Goal: Find specific page/section: Find specific page/section

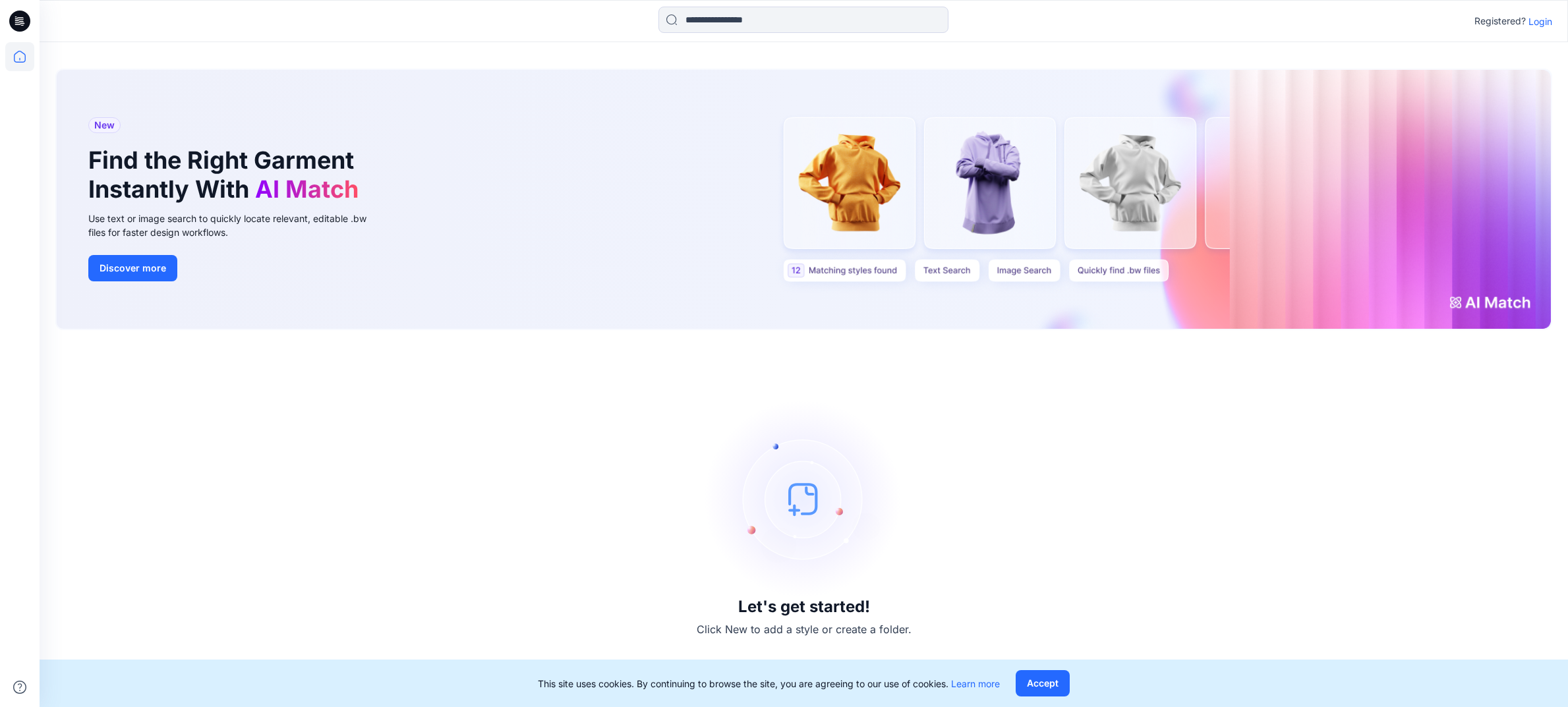
click at [1544, 25] on p "Login" at bounding box center [1540, 21] width 24 height 14
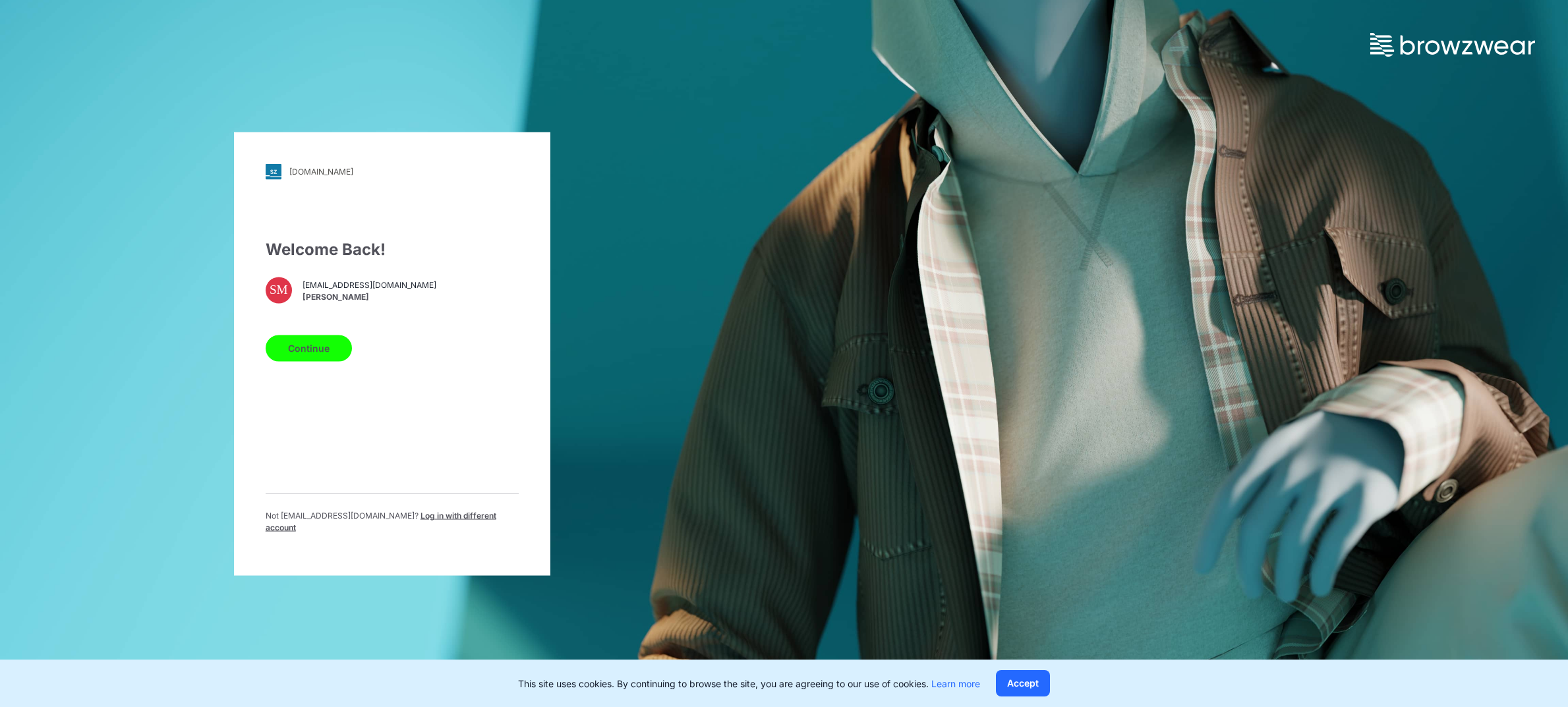
click at [321, 355] on button "Continue" at bounding box center [308, 347] width 86 height 27
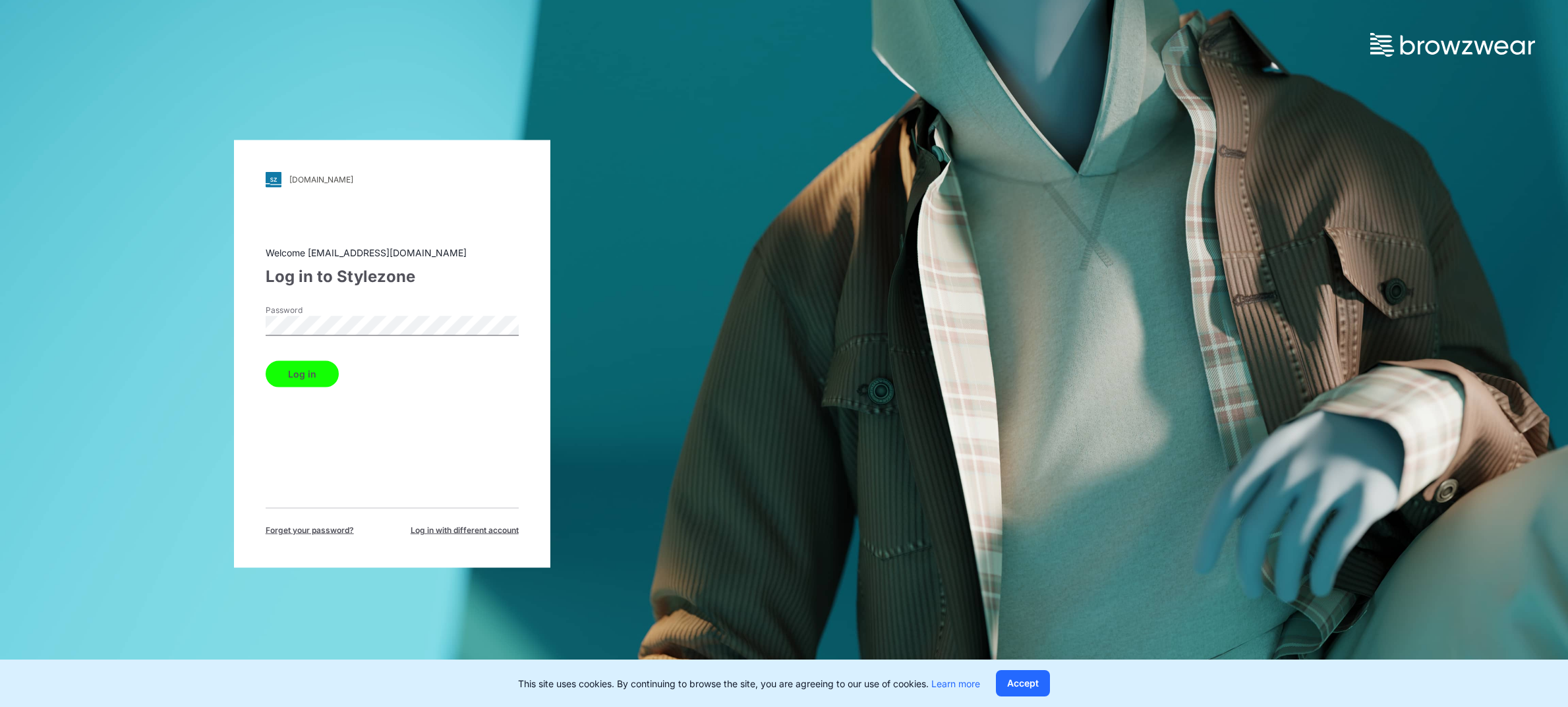
click at [291, 372] on button "Log in" at bounding box center [301, 373] width 73 height 27
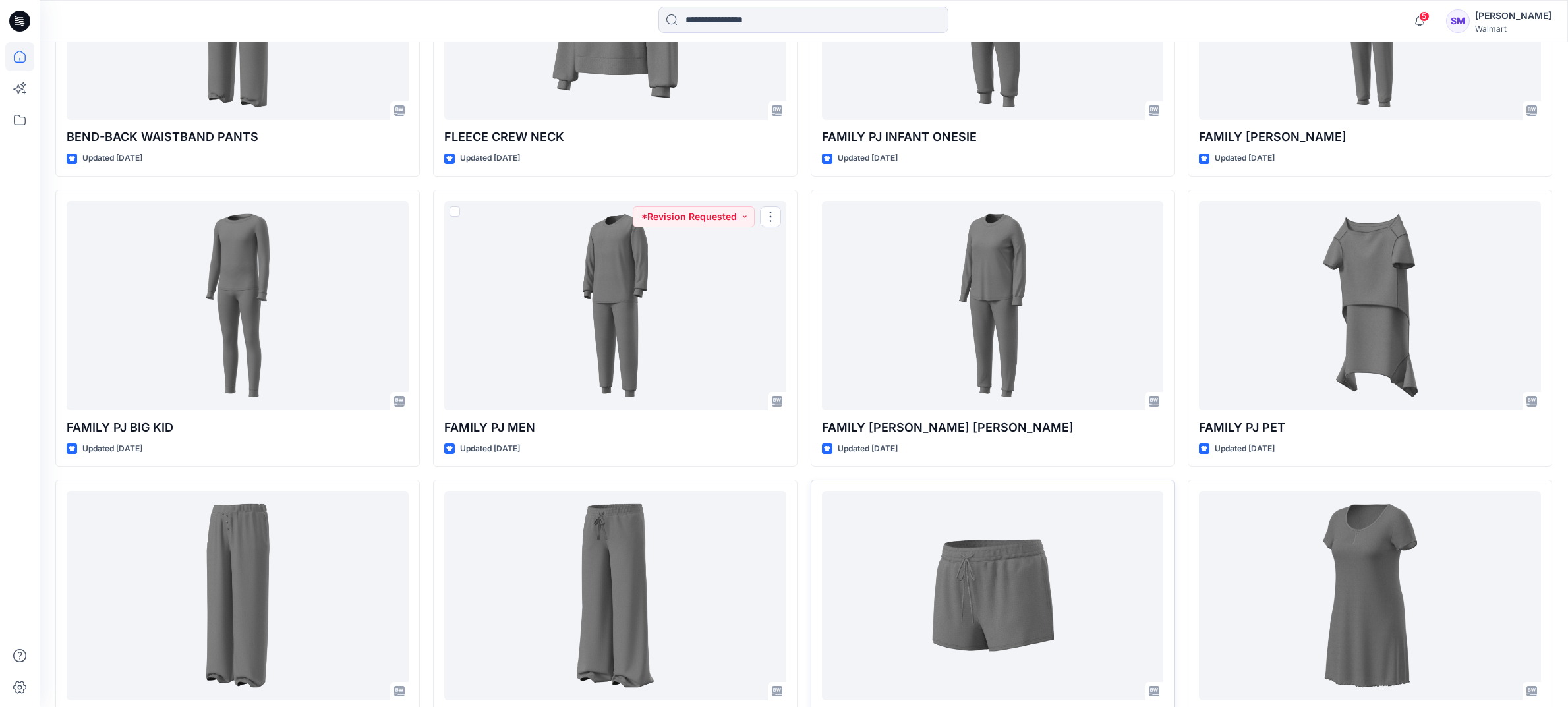
scroll to position [1155, 0]
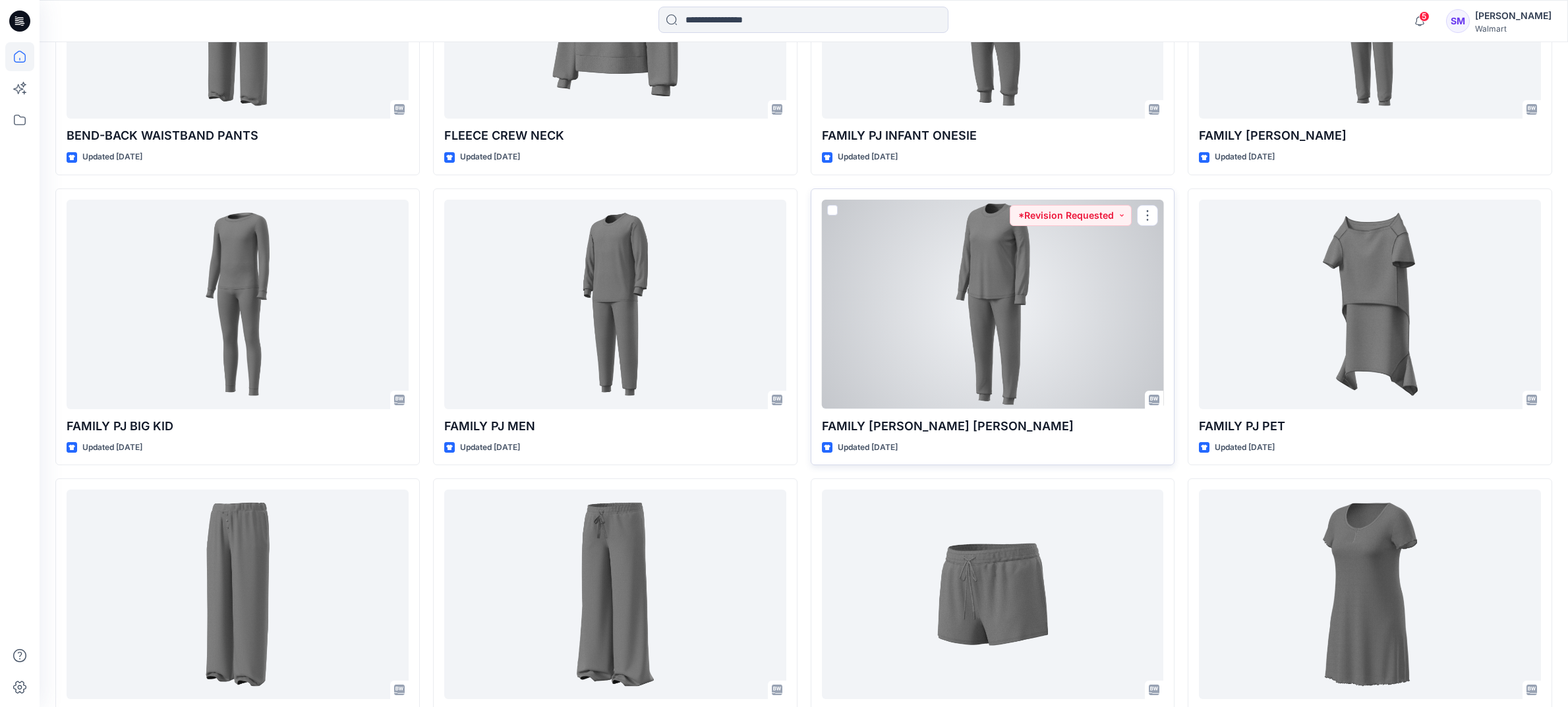
click at [983, 327] on div at bounding box center [992, 304] width 342 height 210
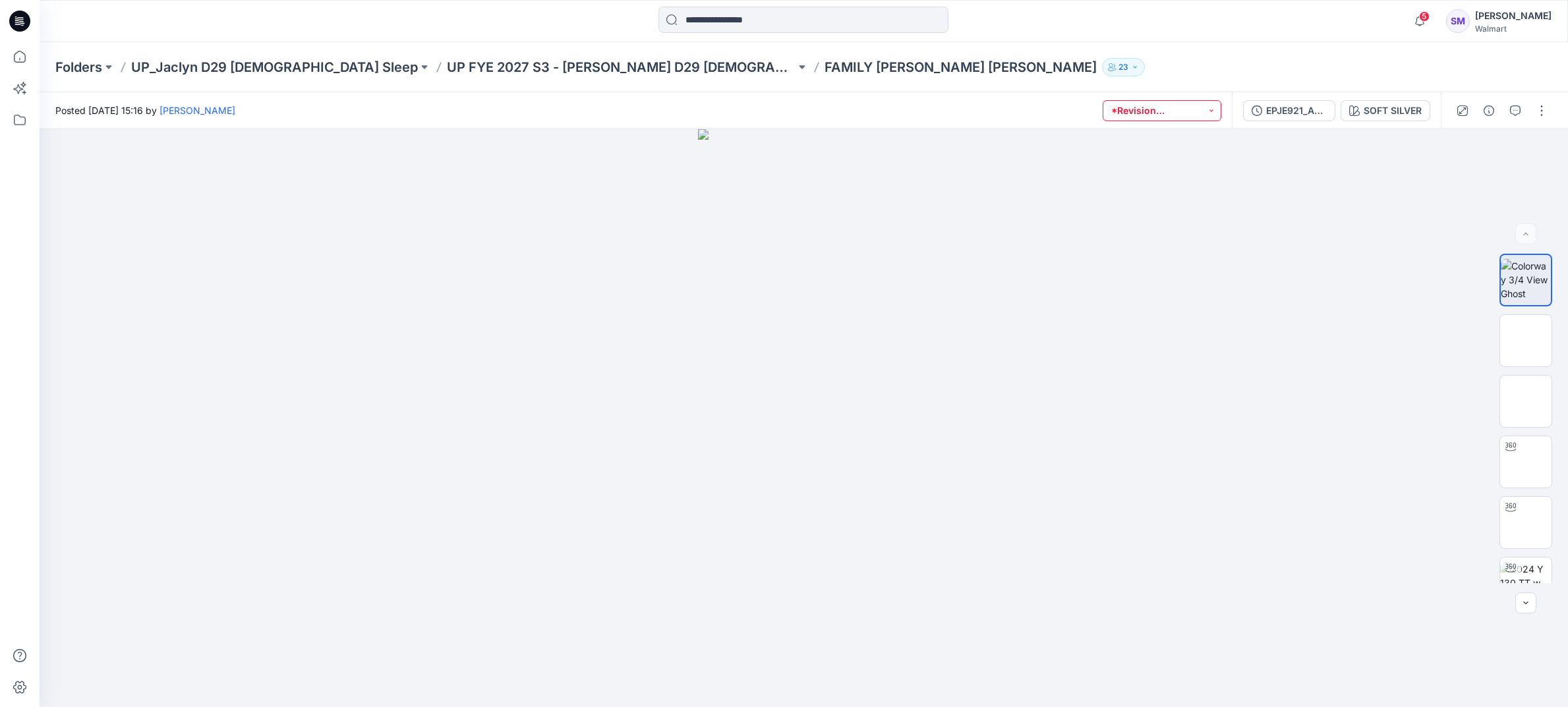
click at [1163, 112] on button "*Revision Requested" at bounding box center [1161, 110] width 118 height 21
click at [1375, 297] on div at bounding box center [804, 418] width 1528 height 578
click at [1536, 286] on img at bounding box center [1525, 279] width 50 height 42
click at [1526, 339] on img at bounding box center [1525, 340] width 52 height 42
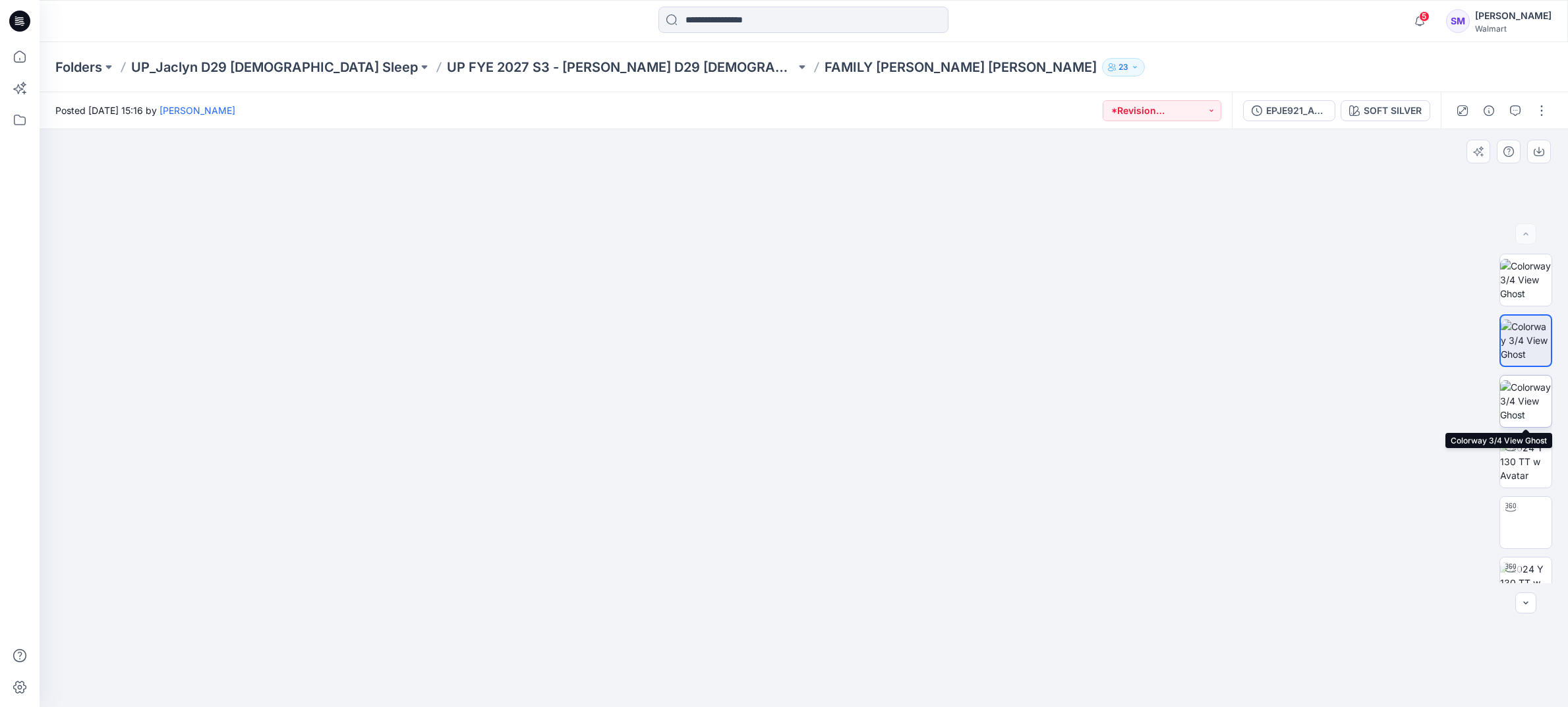
click at [1525, 416] on img at bounding box center [1525, 401] width 52 height 42
click at [1527, 307] on div at bounding box center [1525, 419] width 53 height 330
click at [1513, 118] on button "button" at bounding box center [1514, 110] width 21 height 21
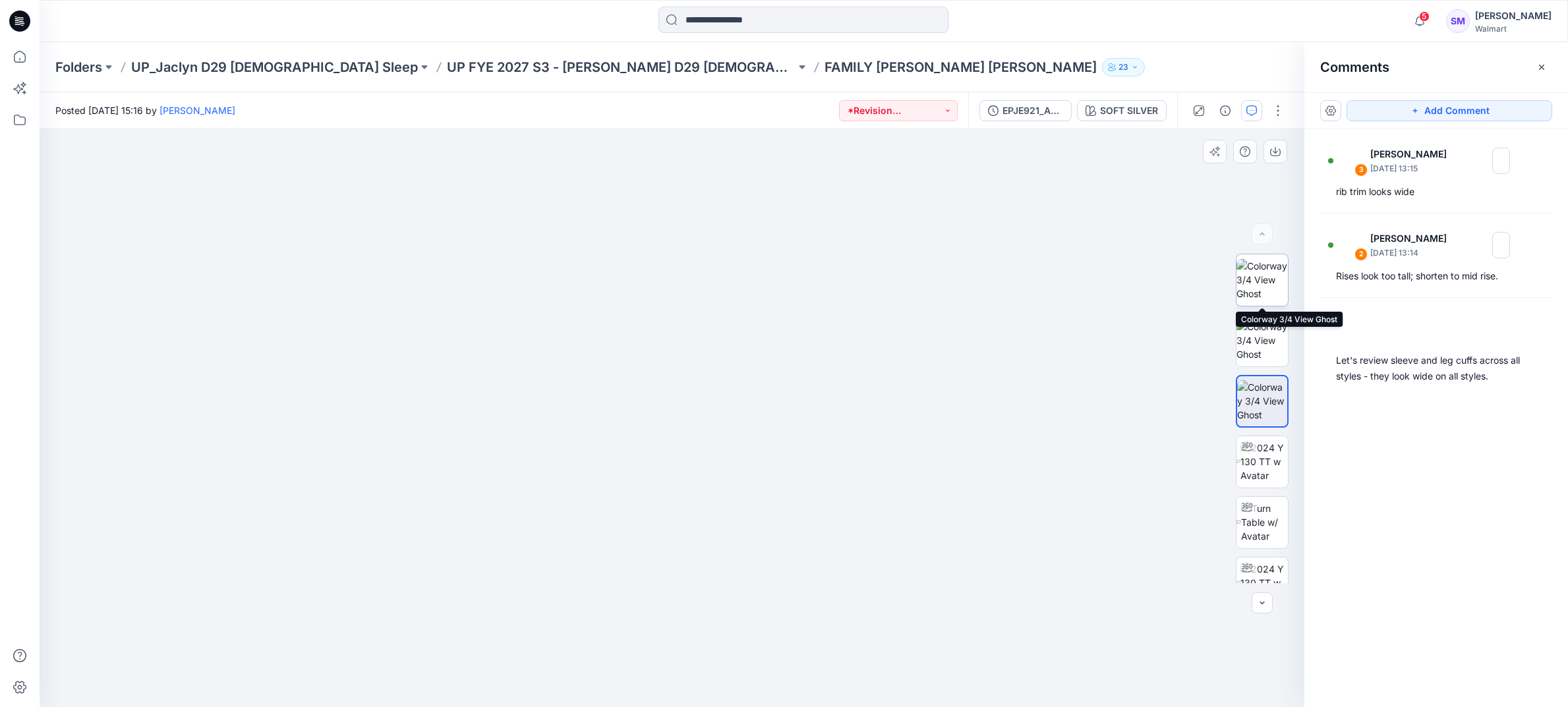
click at [1267, 286] on img at bounding box center [1262, 279] width 52 height 42
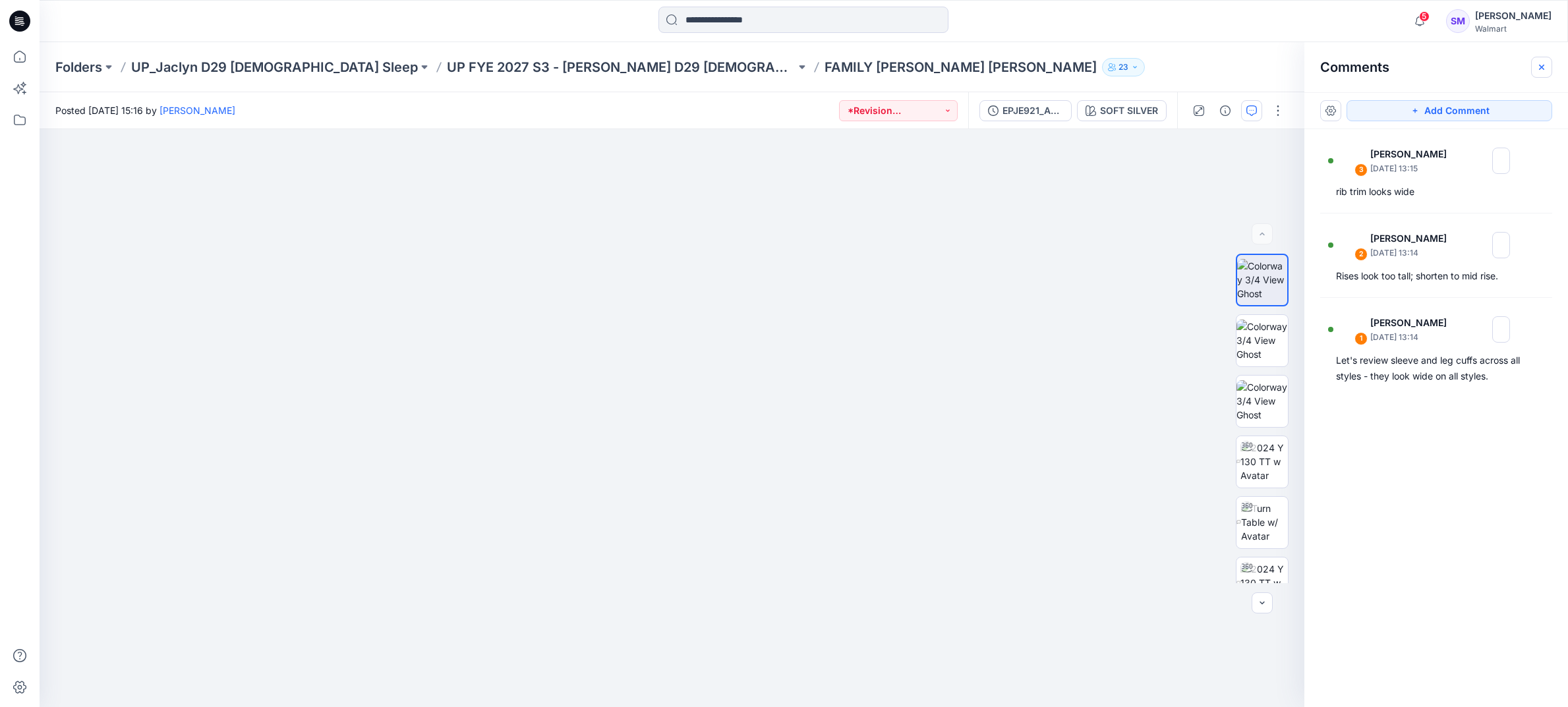
click at [1535, 65] on button "button" at bounding box center [1541, 67] width 21 height 21
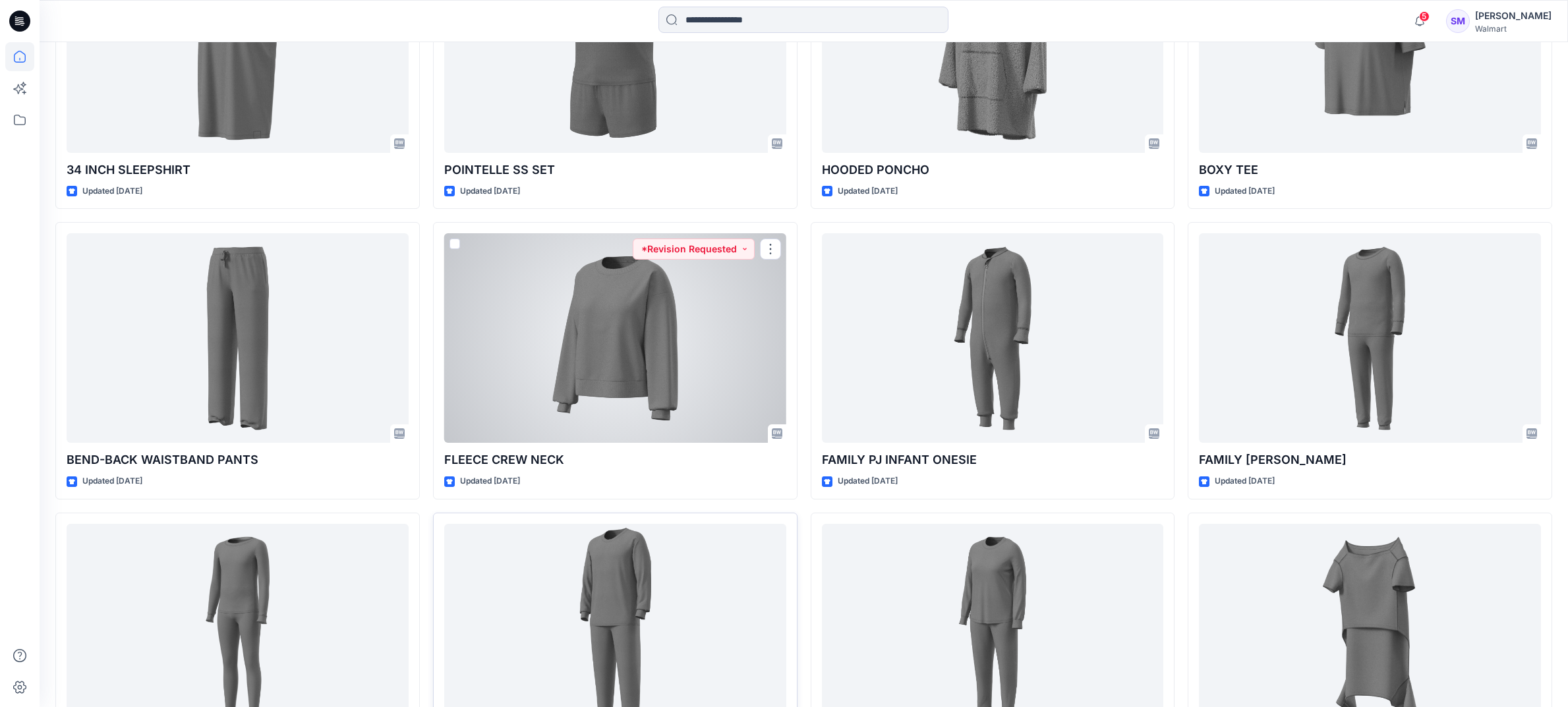
scroll to position [823, 0]
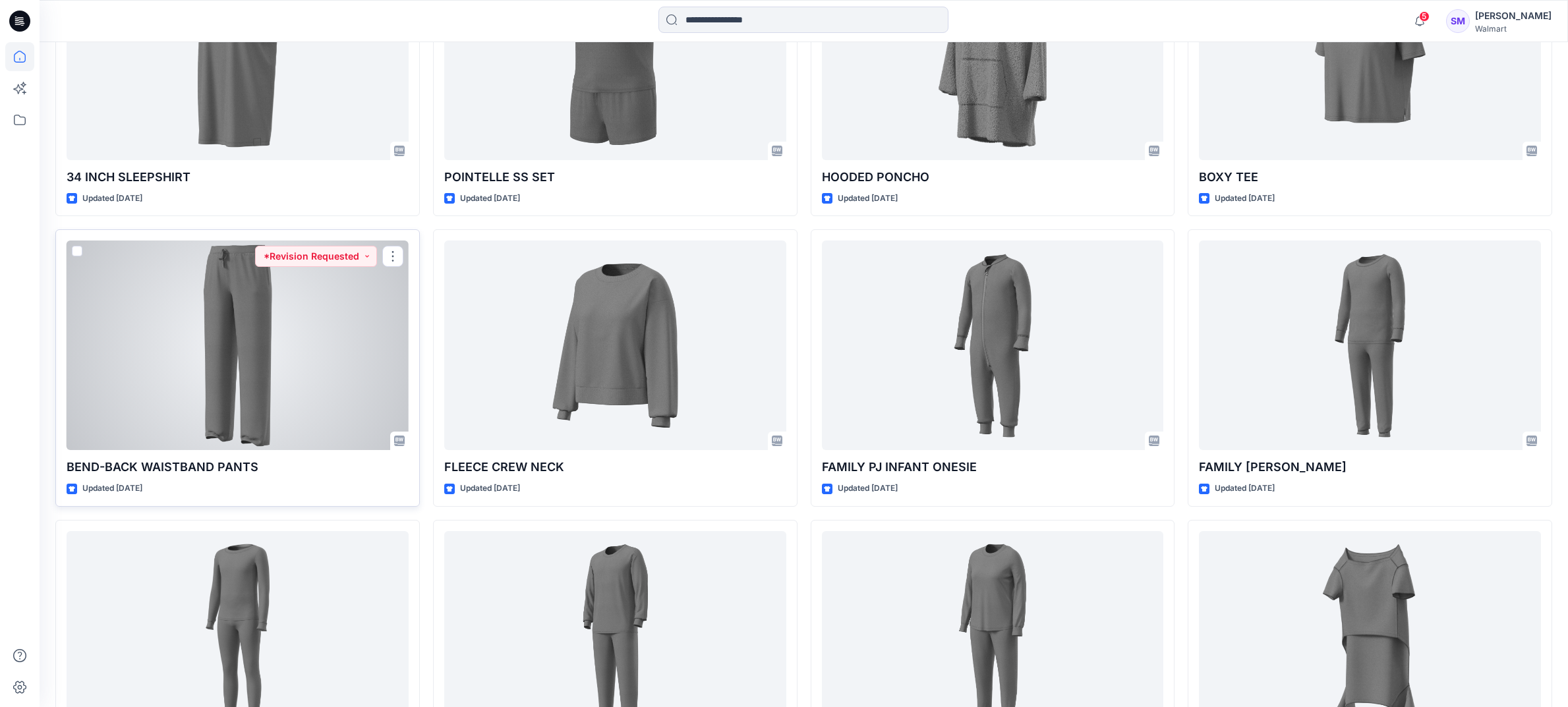
click at [297, 373] on div at bounding box center [237, 345] width 342 height 210
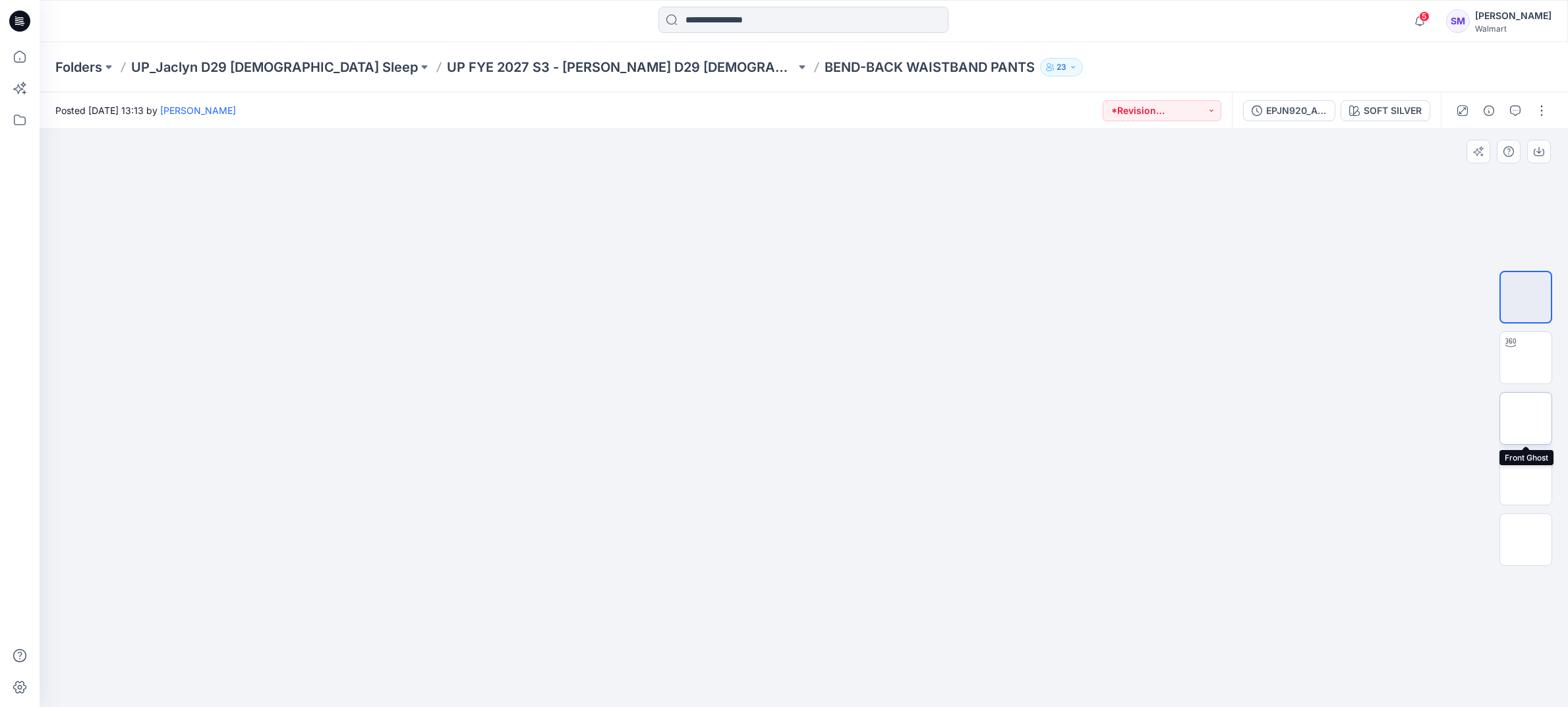
click at [1525, 419] on img at bounding box center [1525, 419] width 0 height 0
click at [1525, 358] on img at bounding box center [1525, 358] width 0 height 0
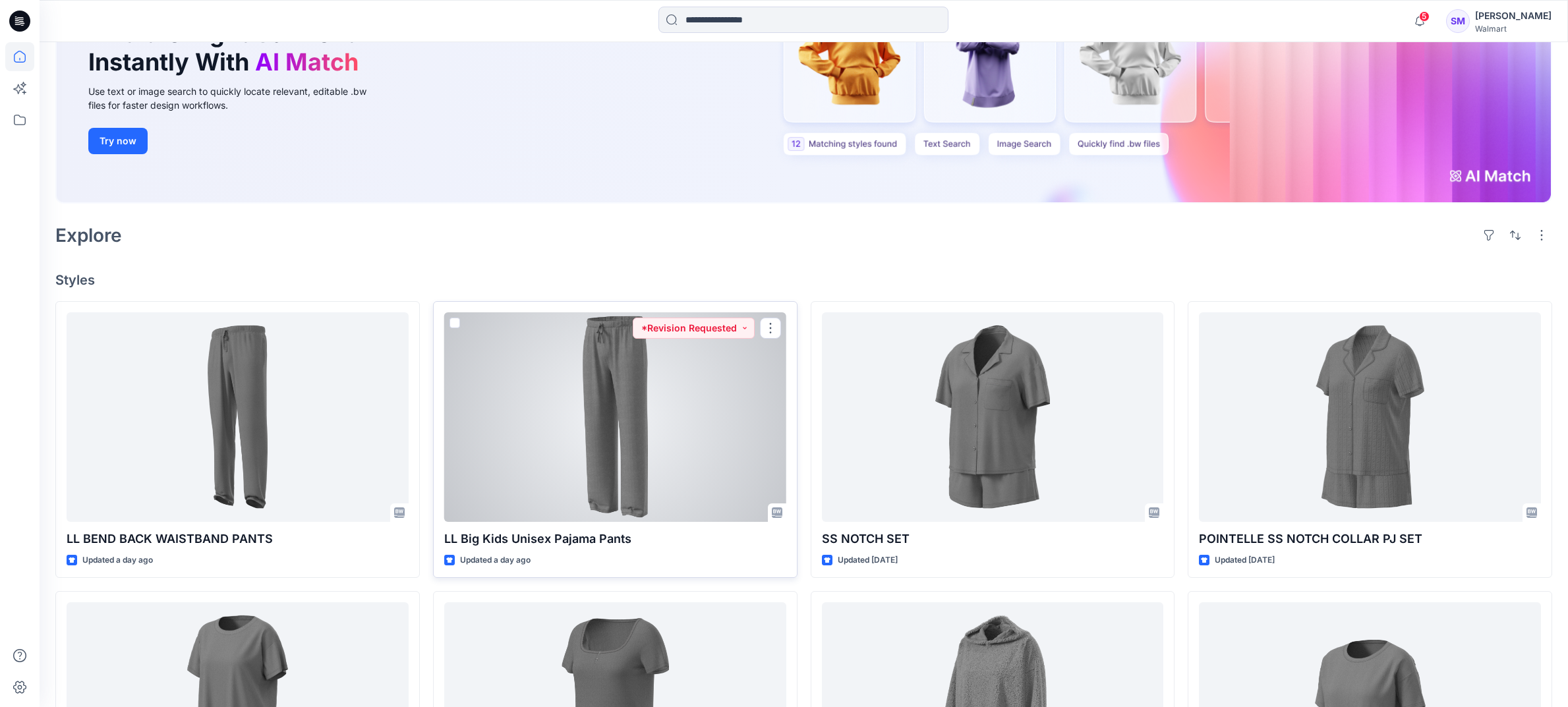
click at [616, 424] on div at bounding box center [615, 417] width 342 height 210
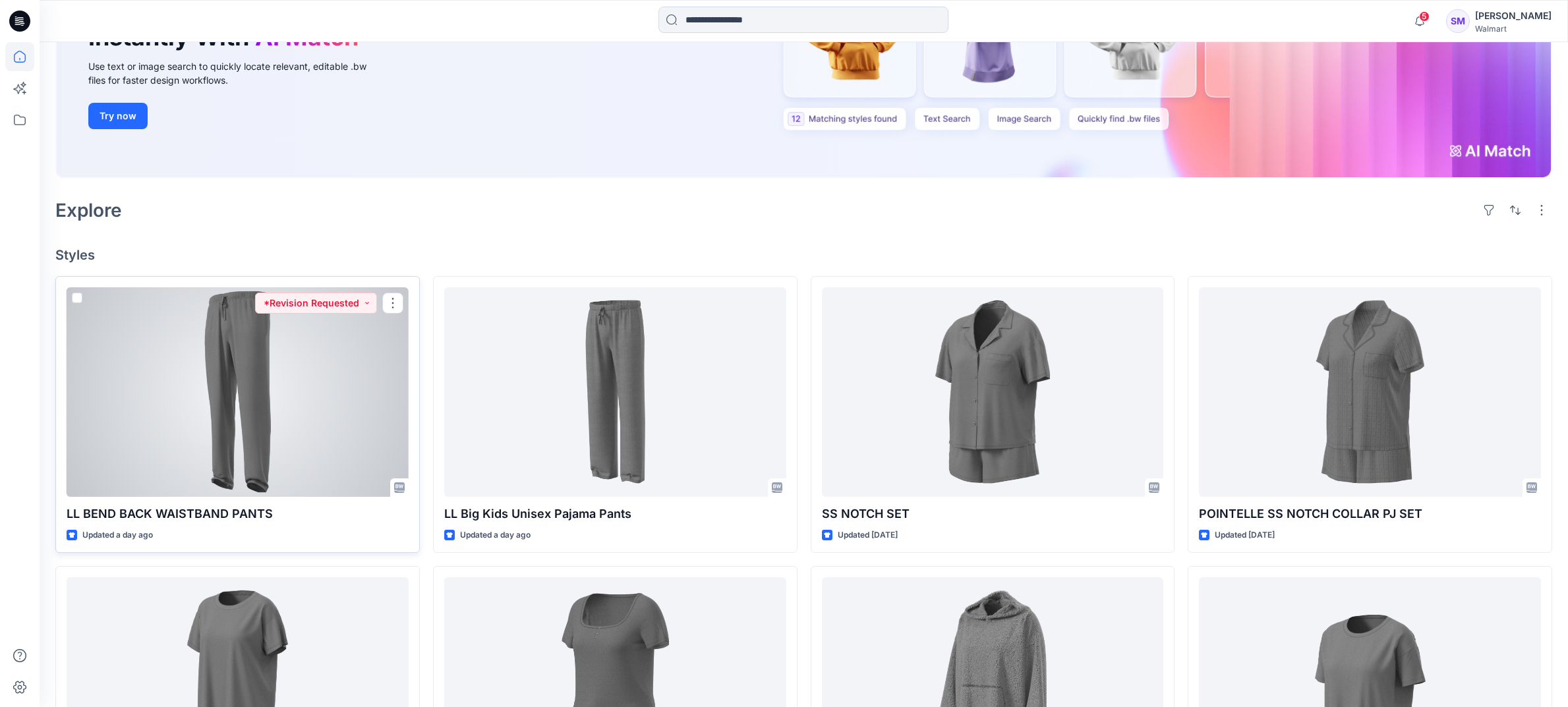
scroll to position [199, 0]
click at [273, 394] on div at bounding box center [237, 391] width 342 height 210
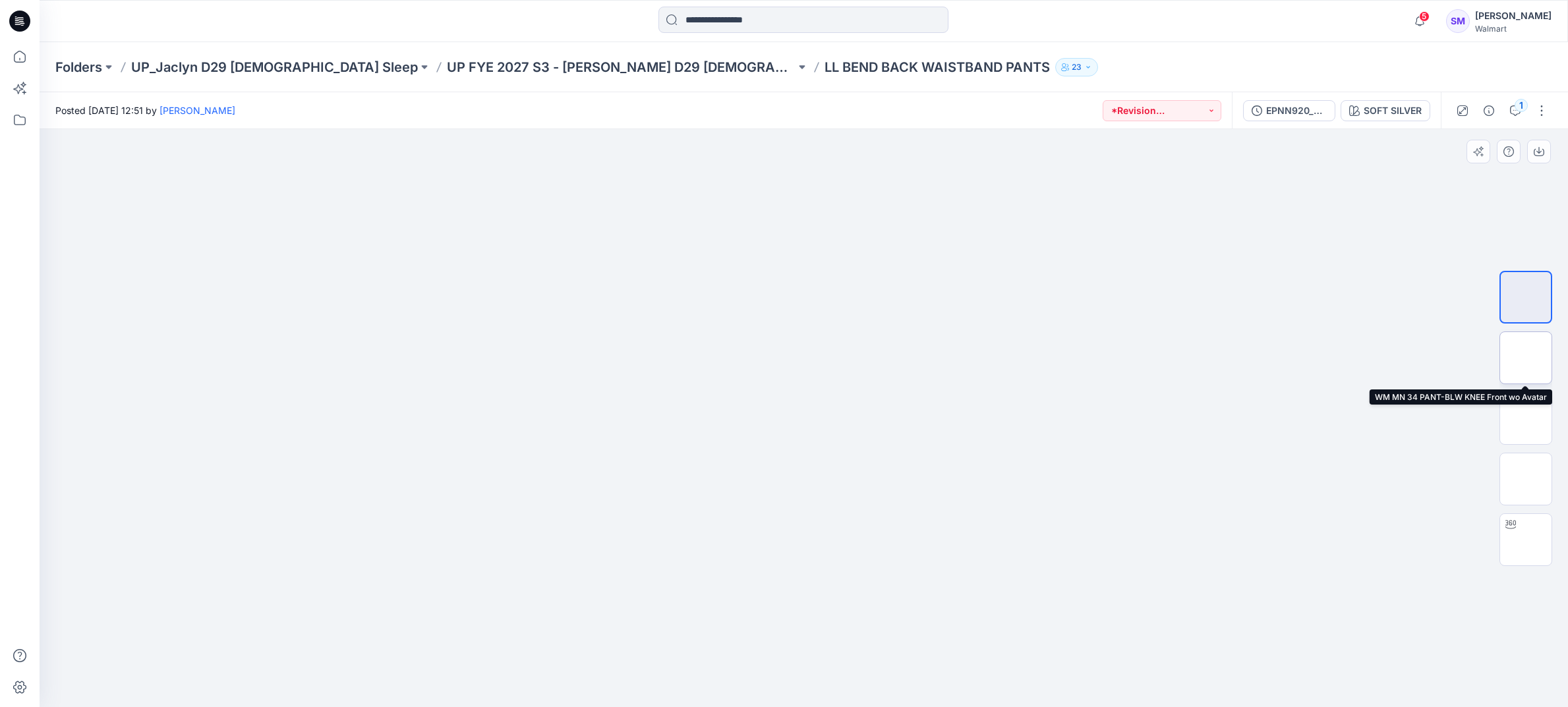
click at [1525, 358] on img at bounding box center [1525, 358] width 0 height 0
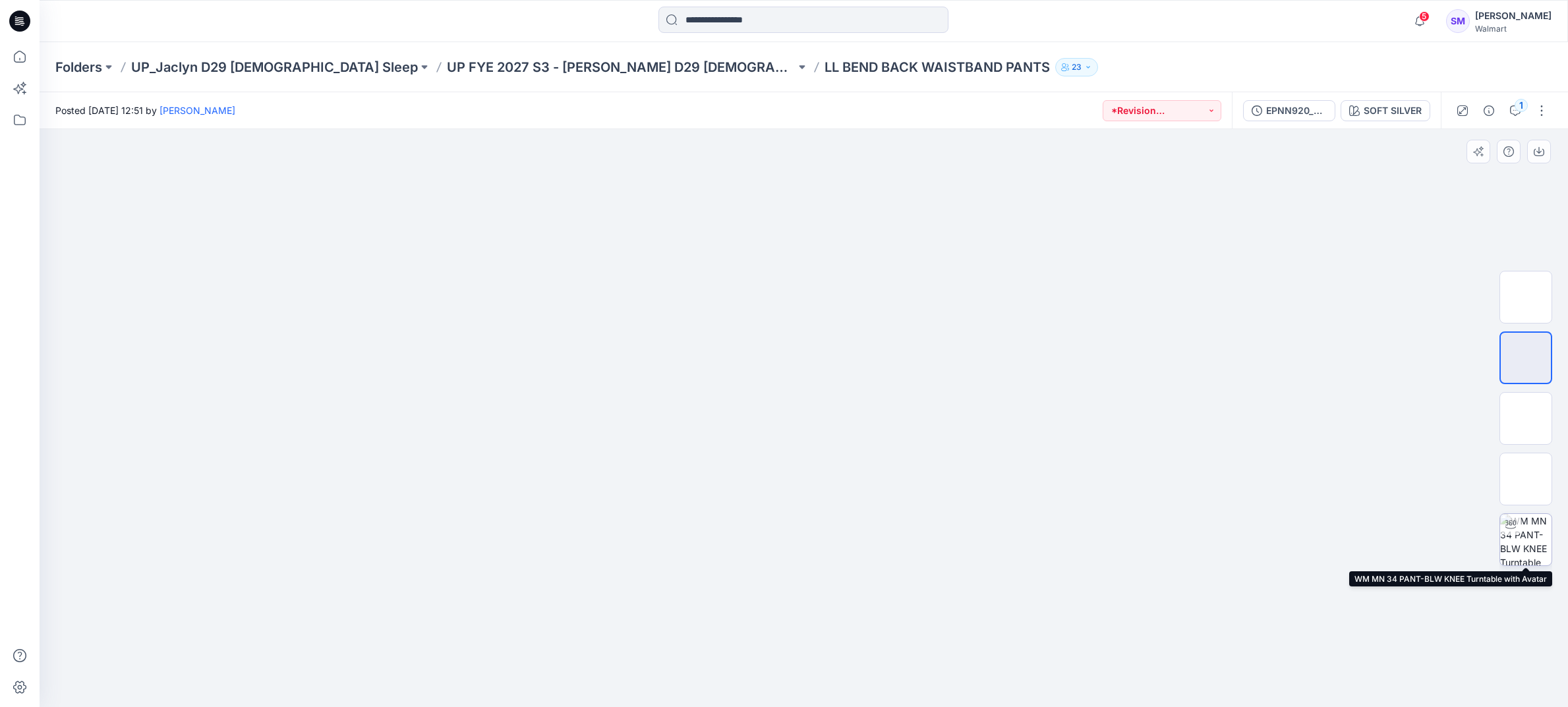
click at [1531, 545] on img at bounding box center [1525, 540] width 52 height 52
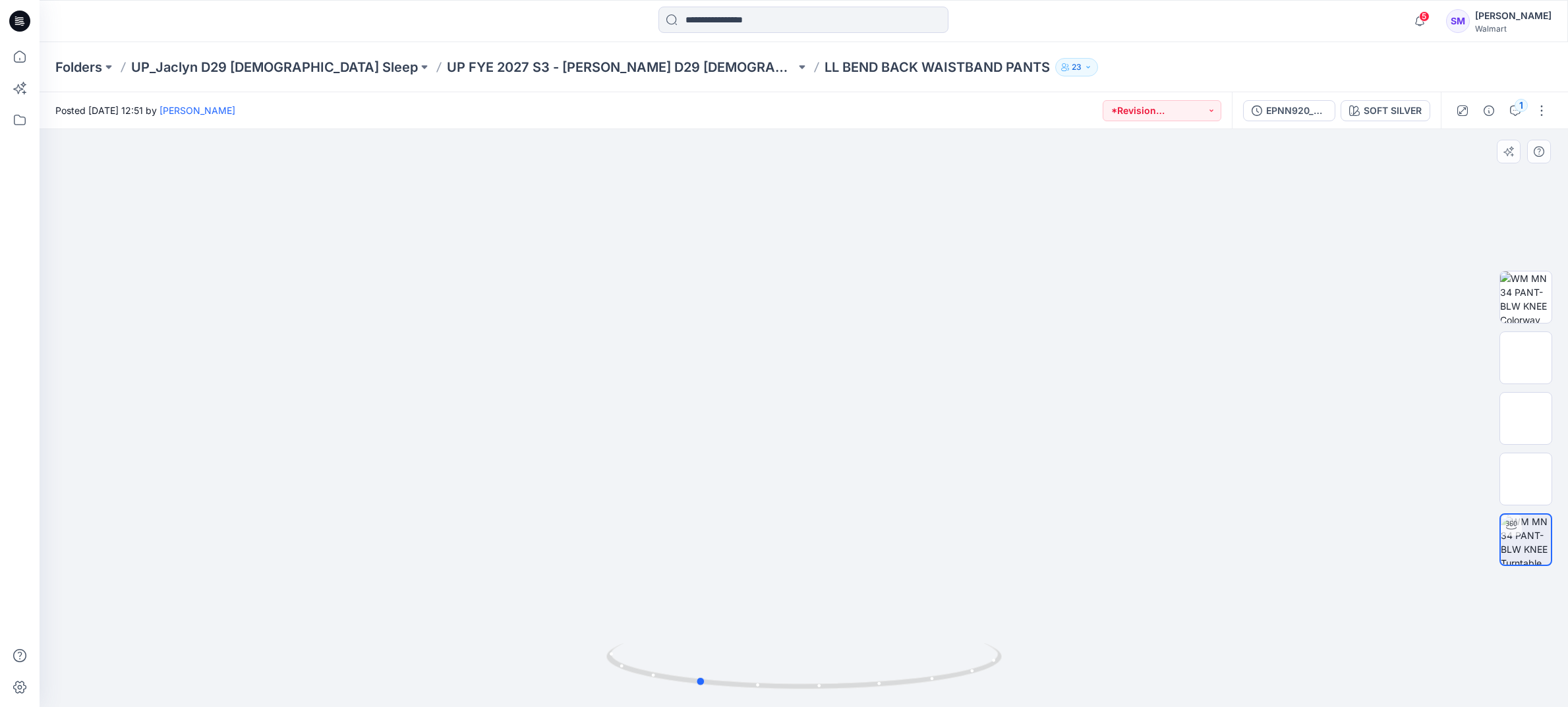
drag, startPoint x: 853, startPoint y: 461, endPoint x: 985, endPoint y: 447, distance: 132.7
click at [746, 429] on div at bounding box center [804, 418] width 1528 height 578
click at [1525, 419] on img at bounding box center [1525, 419] width 0 height 0
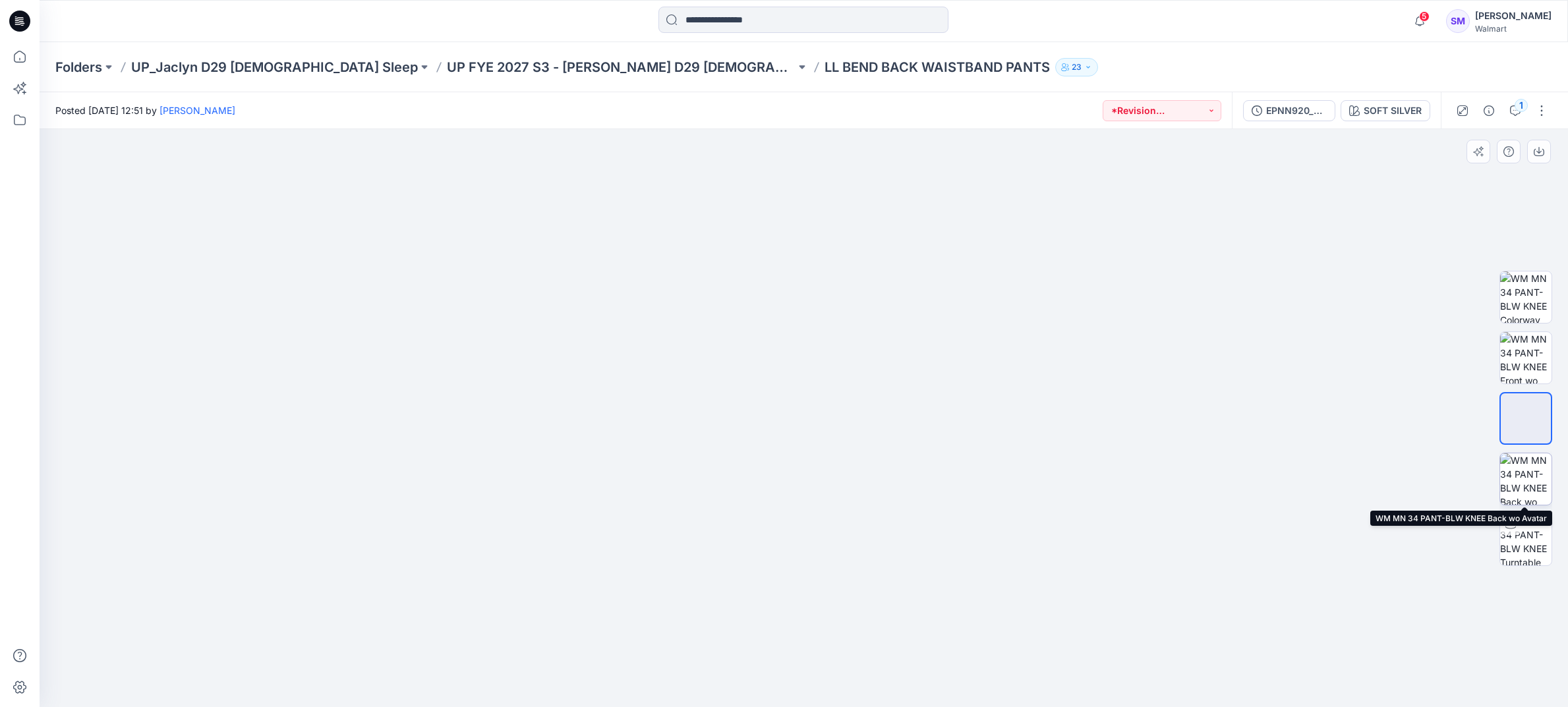
click at [1526, 486] on img at bounding box center [1525, 480] width 52 height 52
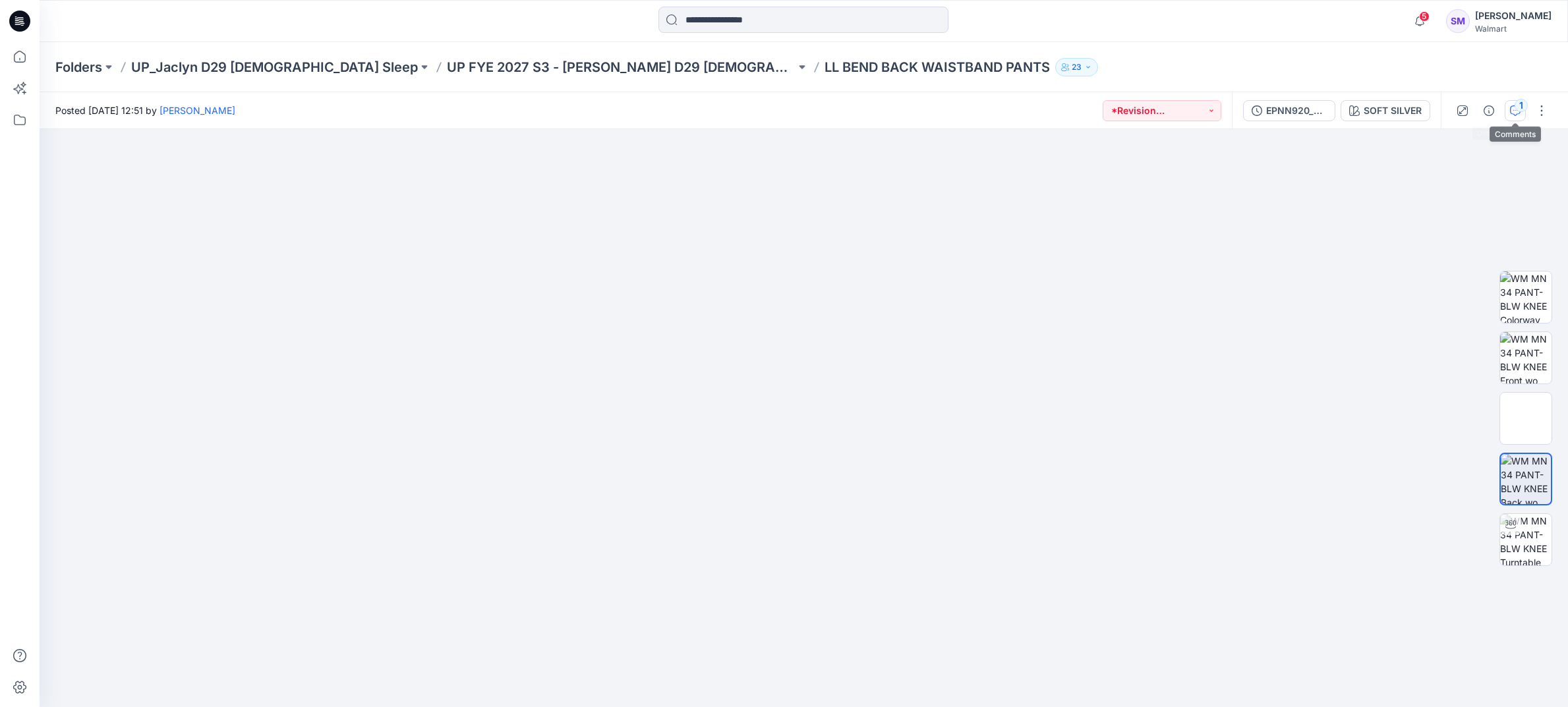
click at [1515, 107] on div "1" at bounding box center [1521, 105] width 13 height 13
